Goal: Navigation & Orientation: Understand site structure

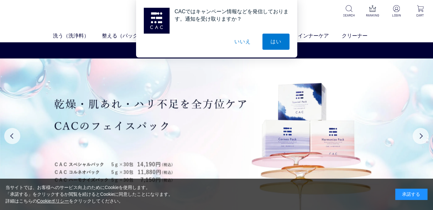
click at [244, 41] on button "いいえ" at bounding box center [242, 42] width 32 height 16
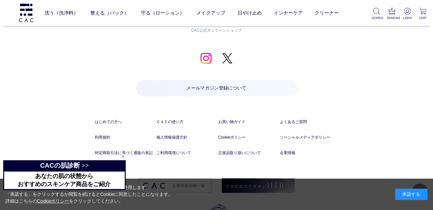
scroll to position [3302, 0]
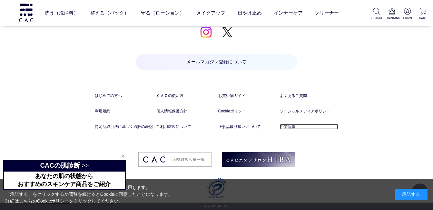
click at [282, 129] on link "企業情報" at bounding box center [309, 126] width 58 height 6
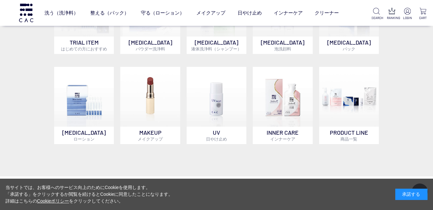
scroll to position [474, 0]
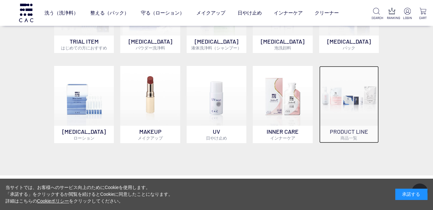
click at [341, 110] on img at bounding box center [349, 96] width 60 height 60
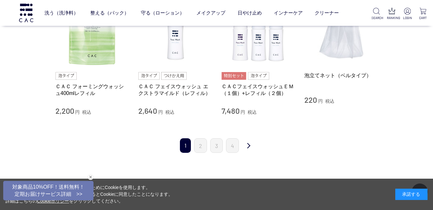
scroll to position [674, 0]
click at [200, 146] on link "2" at bounding box center [200, 145] width 13 height 15
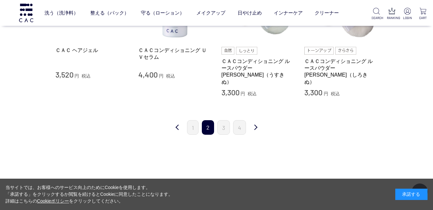
scroll to position [685, 0]
click at [222, 121] on link "3" at bounding box center [223, 128] width 13 height 15
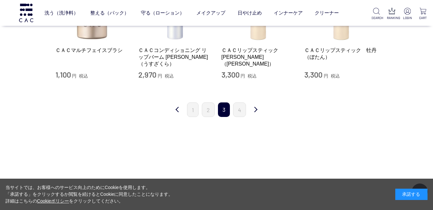
scroll to position [665, 0]
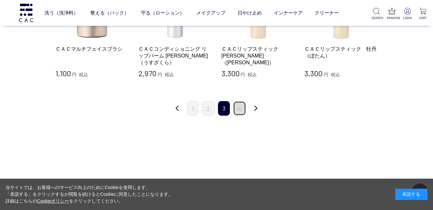
click at [237, 104] on link "4" at bounding box center [239, 108] width 13 height 15
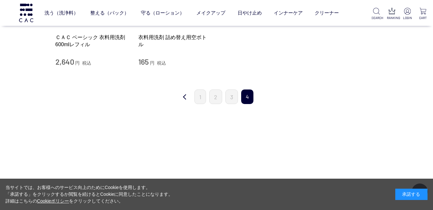
scroll to position [271, 0]
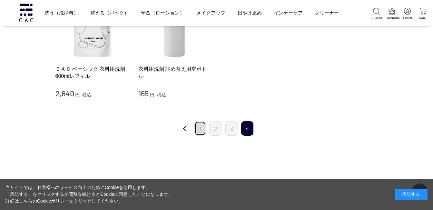
click at [200, 124] on link "1" at bounding box center [200, 128] width 12 height 15
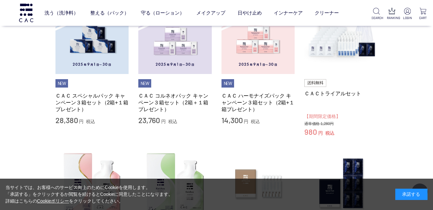
scroll to position [139, 0]
